Goal: Find specific page/section: Find specific page/section

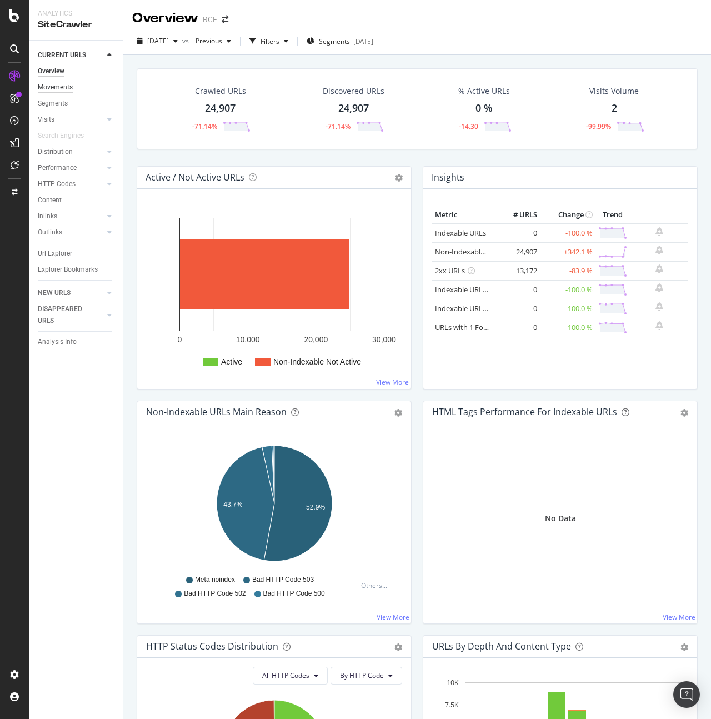
click at [59, 89] on div "Movements" at bounding box center [55, 88] width 35 height 12
